Goal: Task Accomplishment & Management: Use online tool/utility

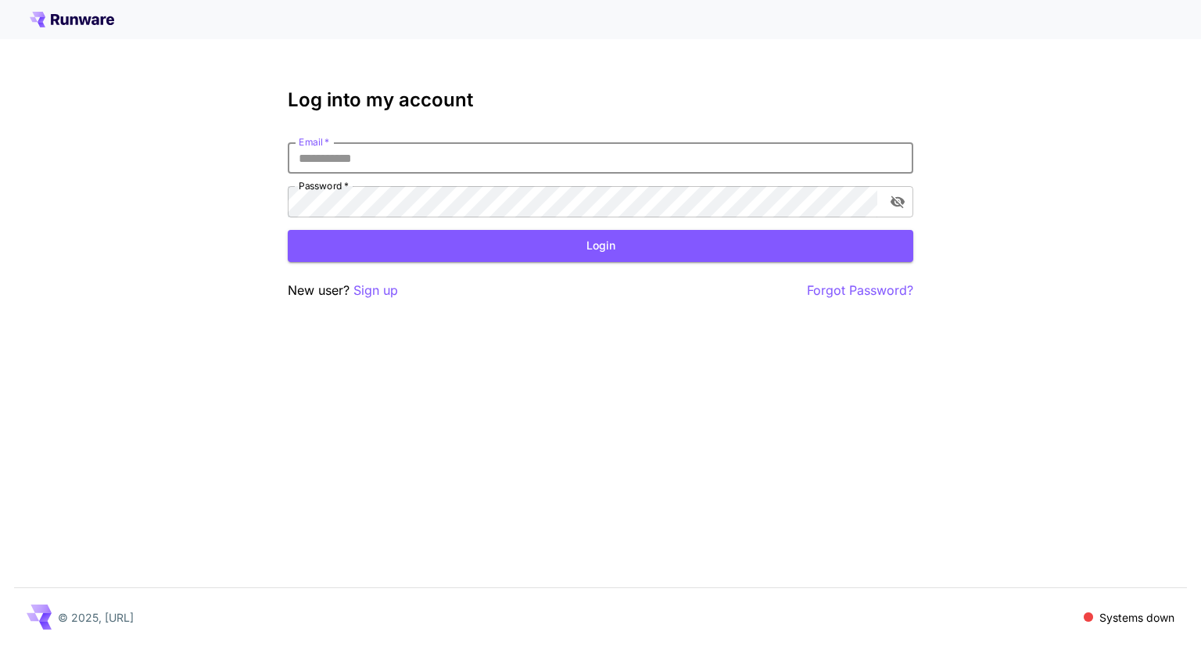
click at [538, 160] on input "Email   *" at bounding box center [601, 157] width 626 height 31
type input "**********"
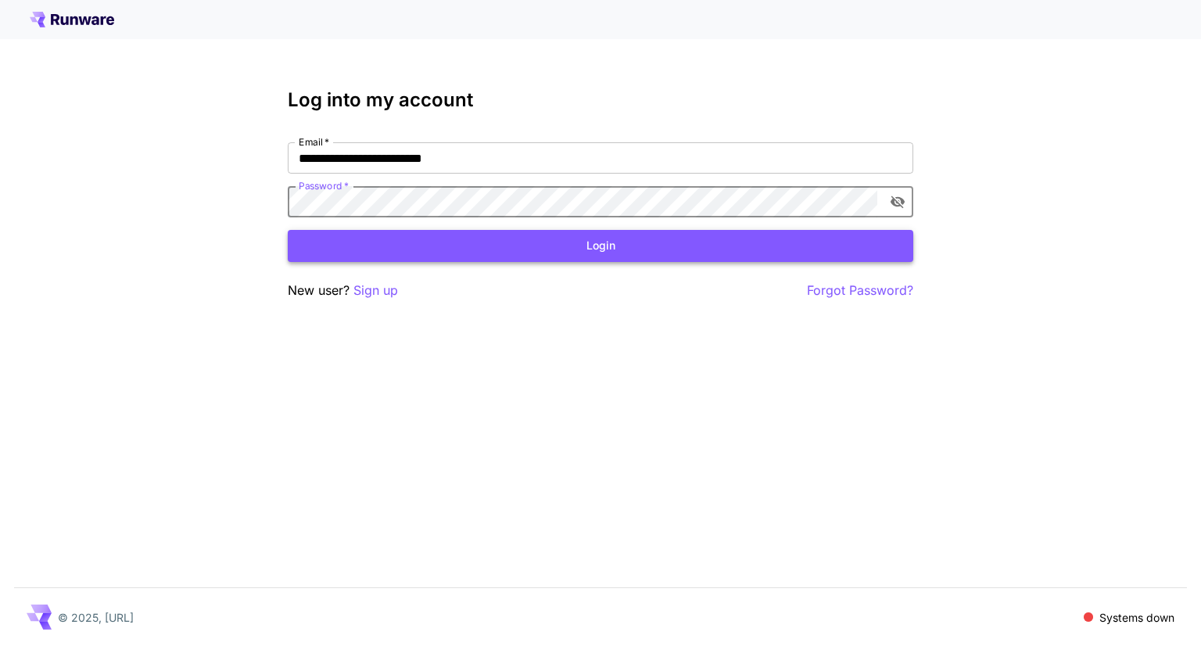
click button "Login" at bounding box center [601, 246] width 626 height 32
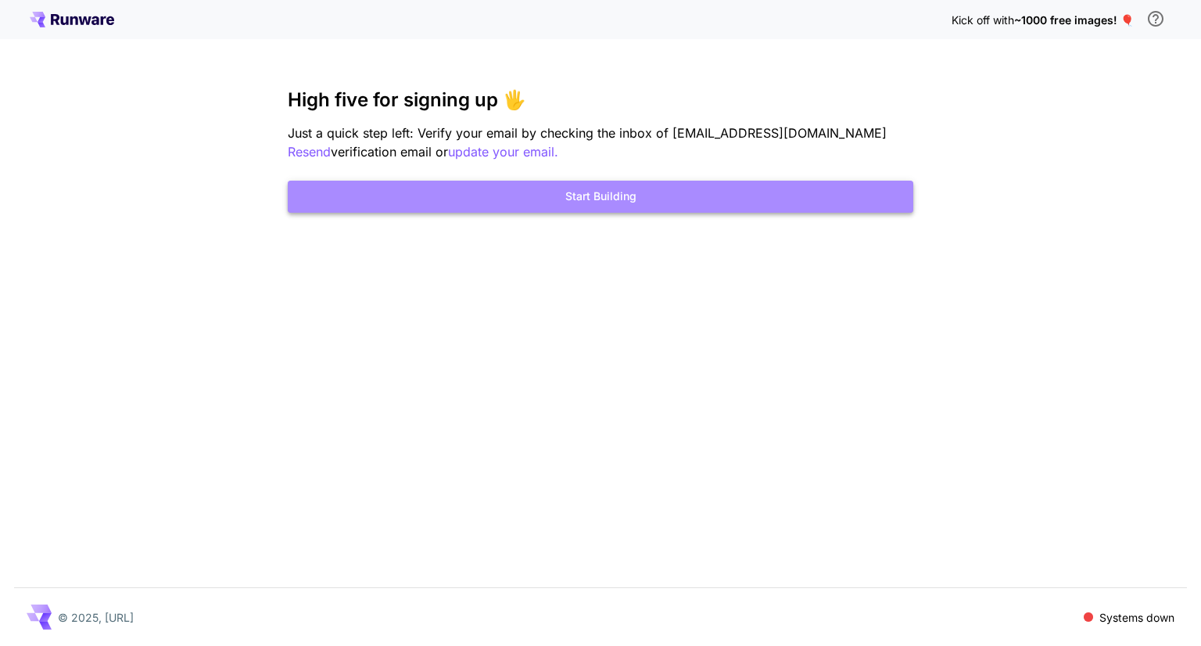
click at [660, 201] on button "Start Building" at bounding box center [601, 197] width 626 height 32
